Goal: Information Seeking & Learning: Learn about a topic

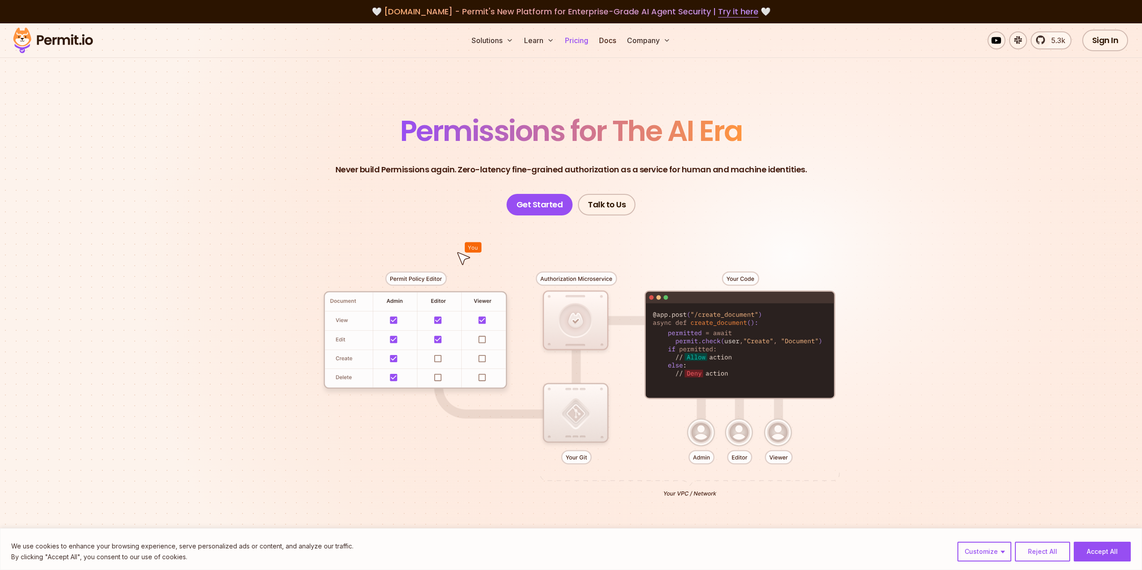
click at [570, 42] on link "Pricing" at bounding box center [576, 40] width 31 height 18
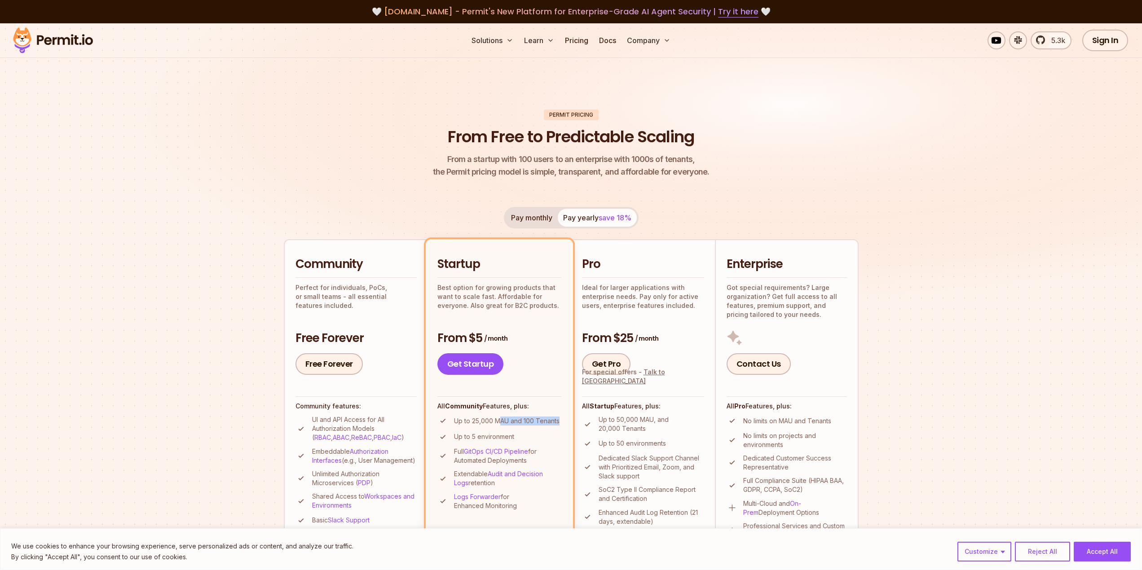
drag, startPoint x: 499, startPoint y: 421, endPoint x: 558, endPoint y: 425, distance: 58.9
click at [558, 425] on p "Up to 25,000 MAU and 100 Tenants" at bounding box center [507, 421] width 106 height 9
click at [548, 430] on ul "Up to 25,000 MAU and 100 Tenants Up to 5 environment Full GitOps CI/CD Pipeline…" at bounding box center [499, 462] width 124 height 95
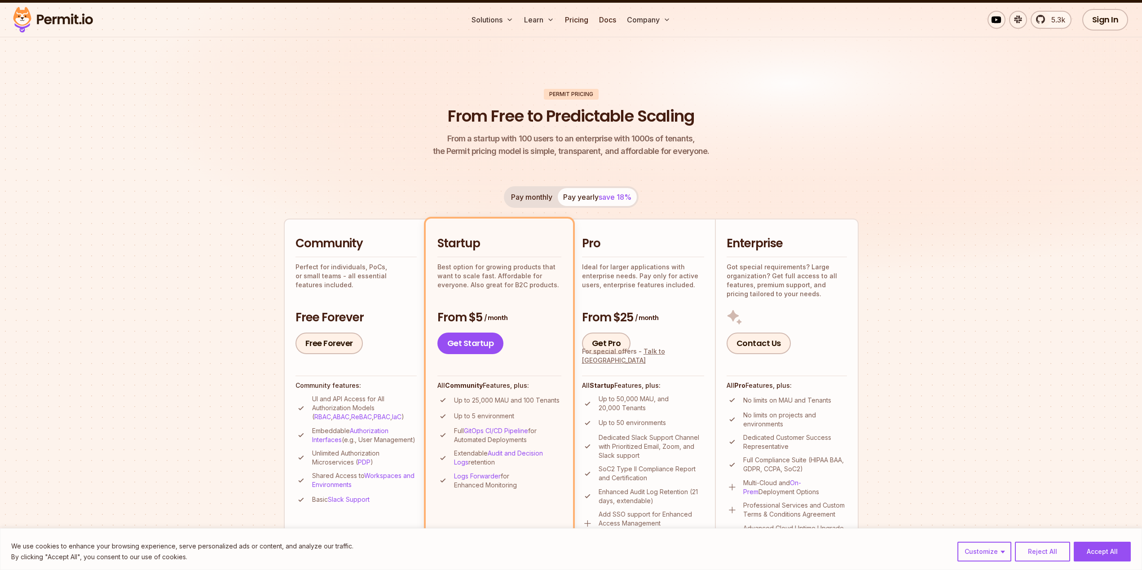
scroll to position [269, 0]
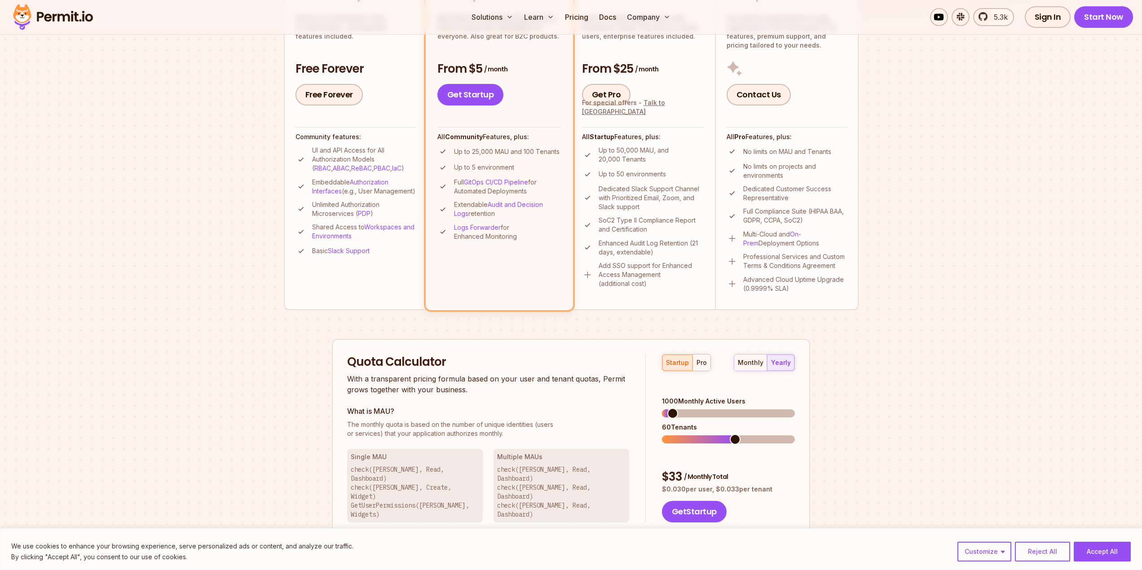
click at [730, 434] on span at bounding box center [735, 439] width 11 height 11
click at [716, 434] on span at bounding box center [721, 439] width 11 height 11
click at [745, 366] on div "monthly" at bounding box center [751, 362] width 26 height 9
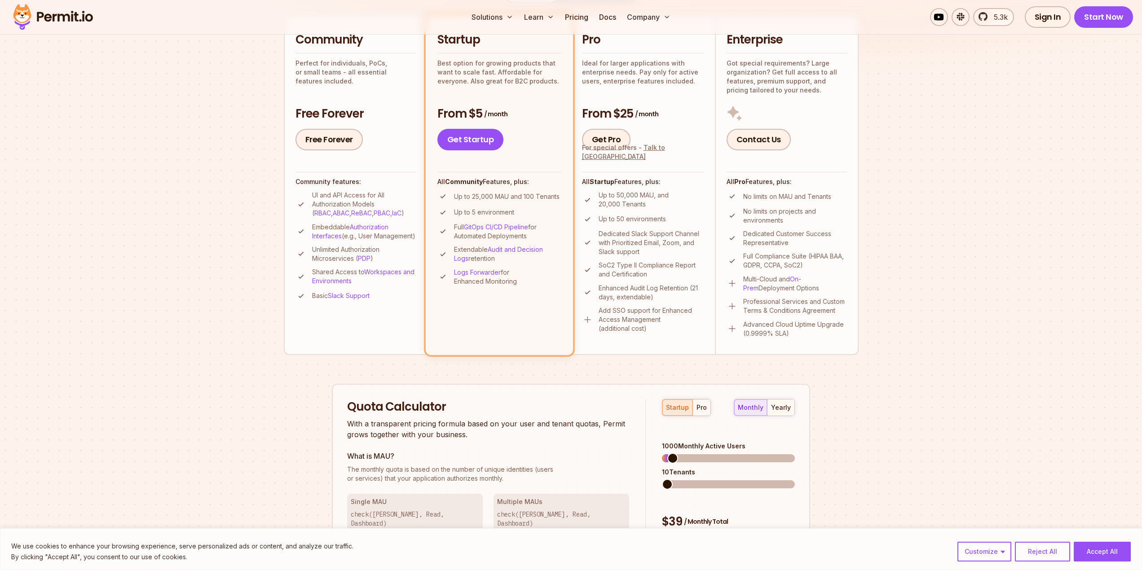
click at [662, 479] on span at bounding box center [667, 484] width 11 height 11
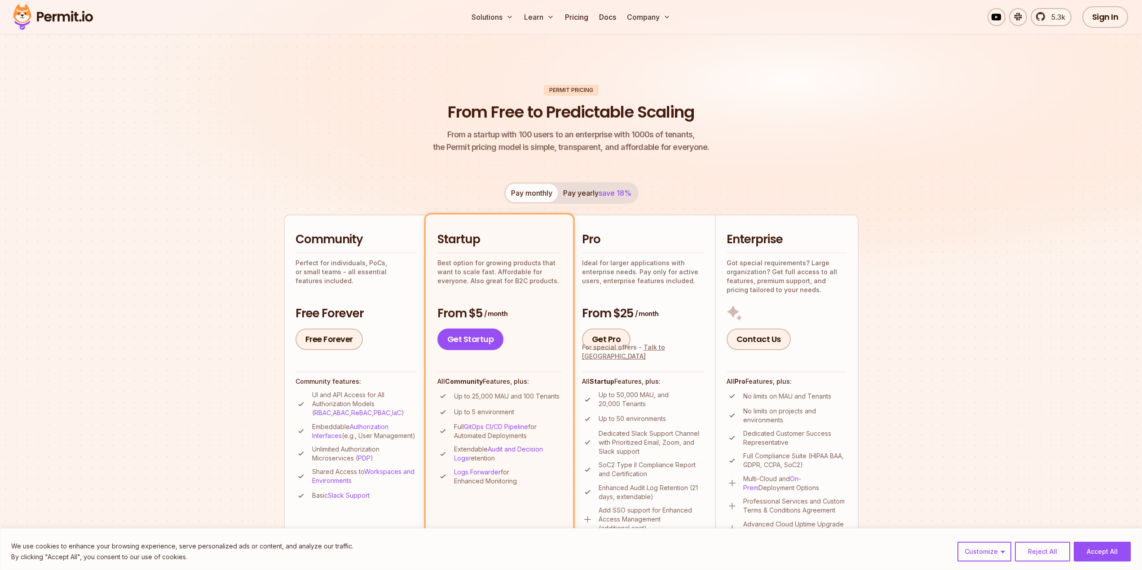
scroll to position [0, 0]
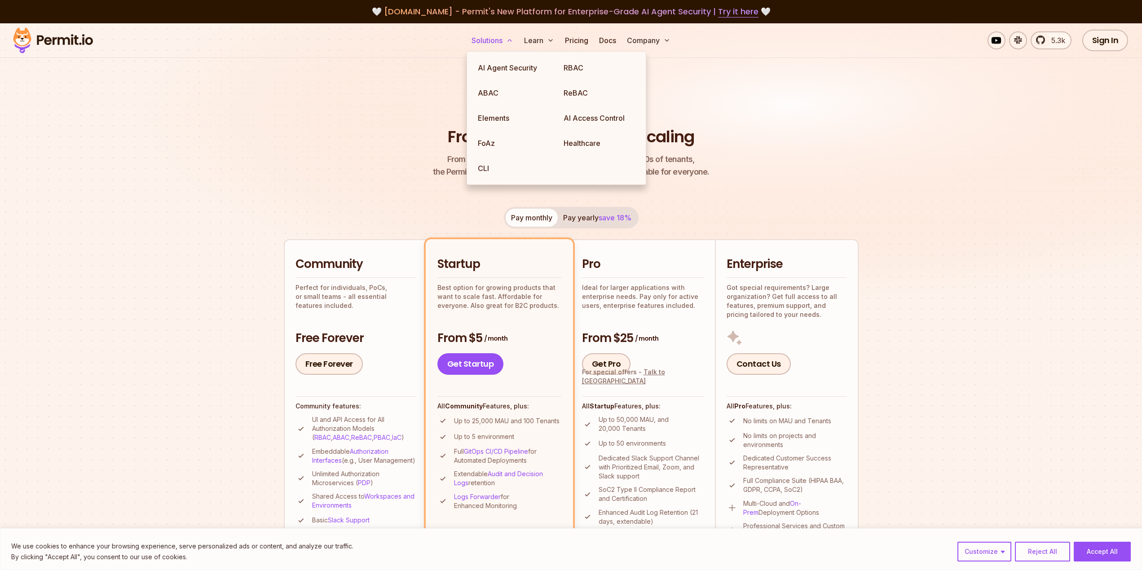
click at [497, 42] on button "Solutions" at bounding box center [492, 40] width 49 height 18
click at [572, 68] on link "RBAC" at bounding box center [599, 67] width 86 height 25
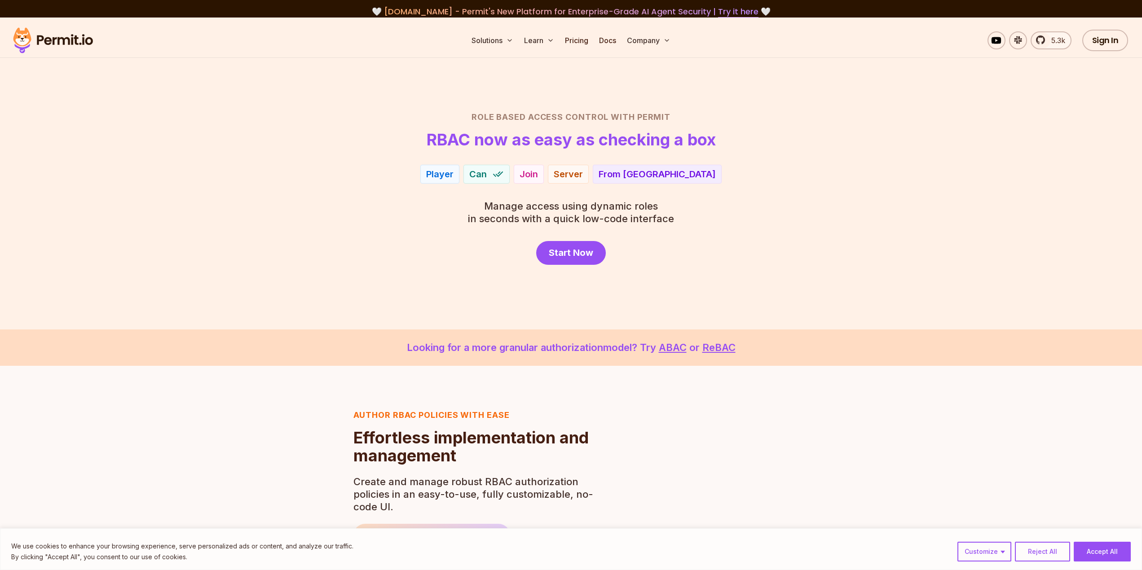
click at [460, 299] on section "Role Based Access Control with Permit RBAC now as easy as checking a box Player…" at bounding box center [571, 174] width 1142 height 312
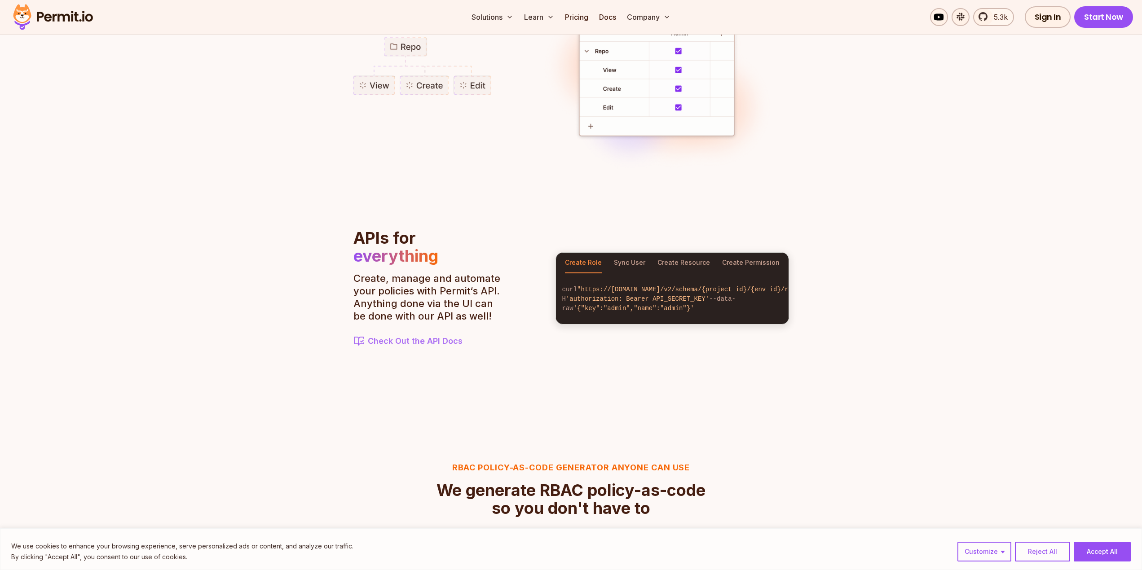
scroll to position [853, 0]
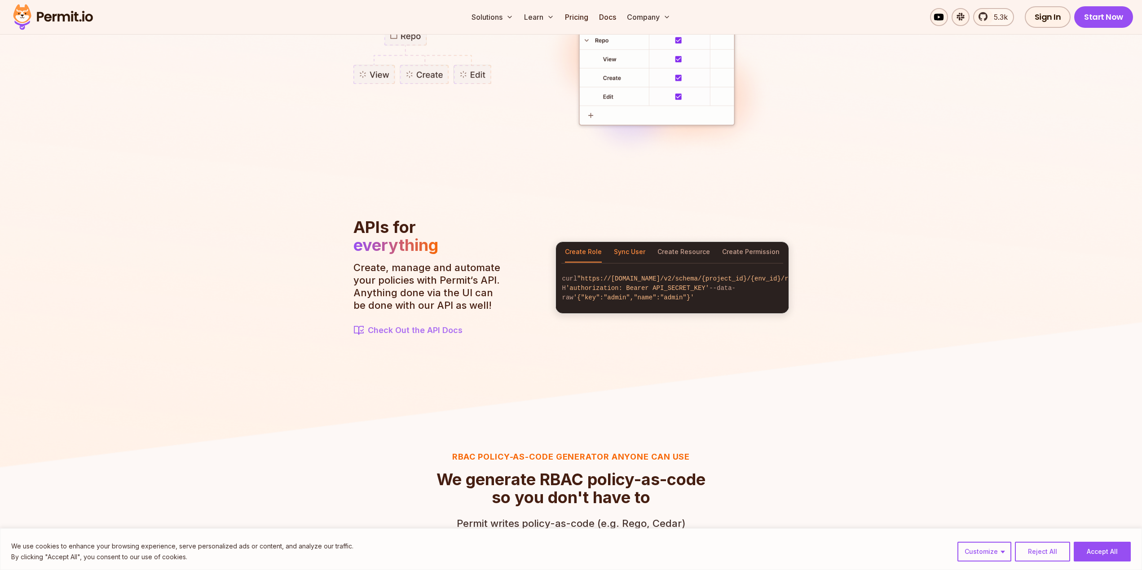
click at [635, 248] on button "Sync User" at bounding box center [629, 252] width 31 height 21
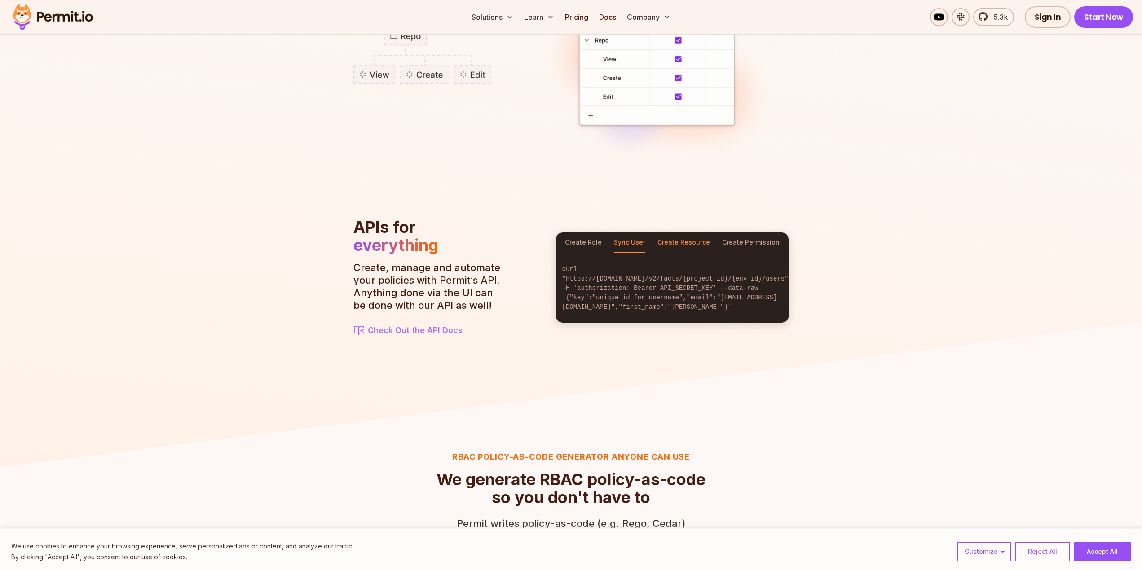
click at [669, 246] on button "Create Resource" at bounding box center [683, 243] width 53 height 21
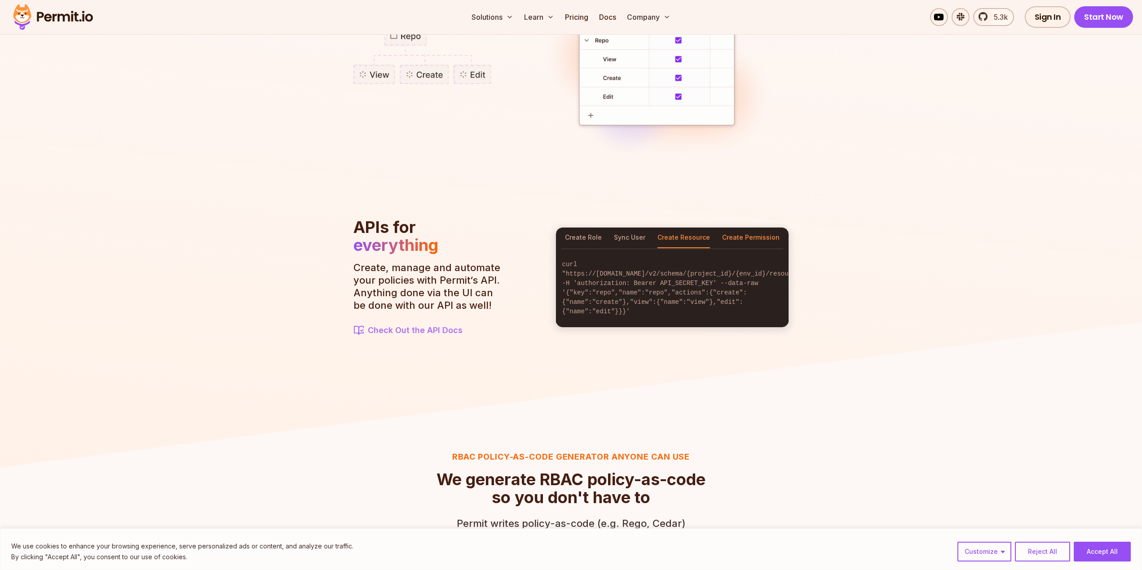
click at [738, 240] on button "Create Permission" at bounding box center [750, 238] width 57 height 21
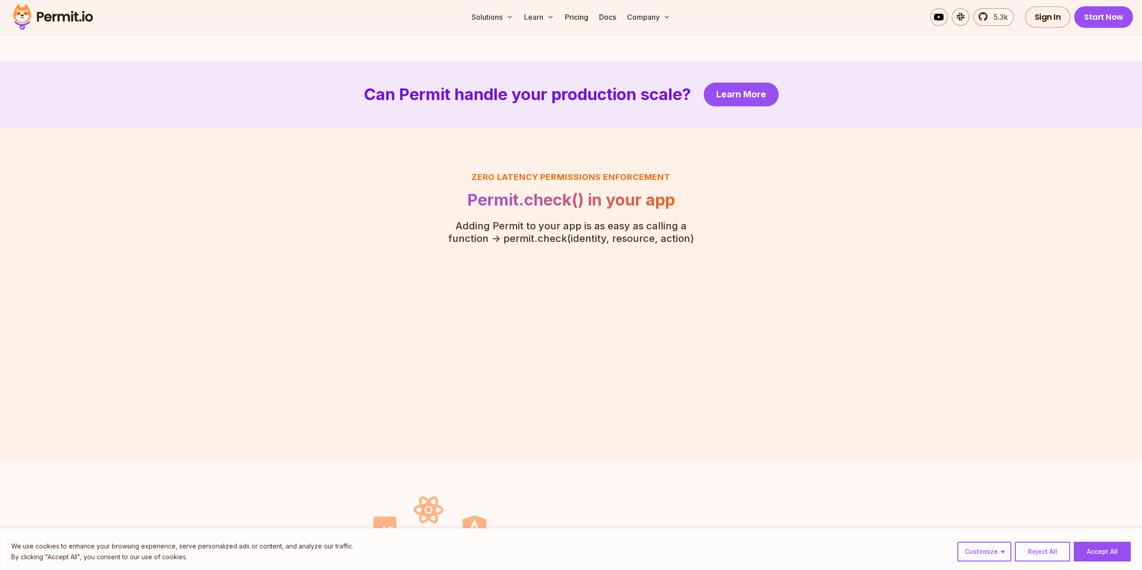
scroll to position [2065, 0]
